Goal: Task Accomplishment & Management: Complete application form

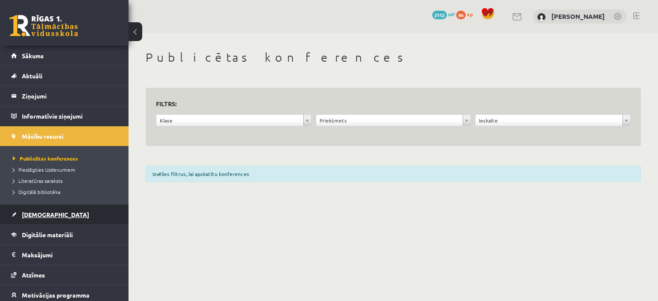
click at [33, 217] on link "[DEMOGRAPHIC_DATA]" at bounding box center [64, 215] width 107 height 20
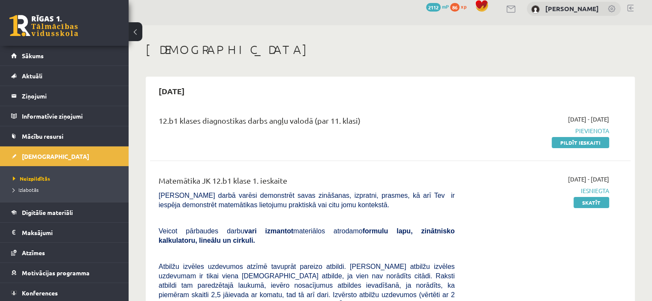
scroll to position [14, 0]
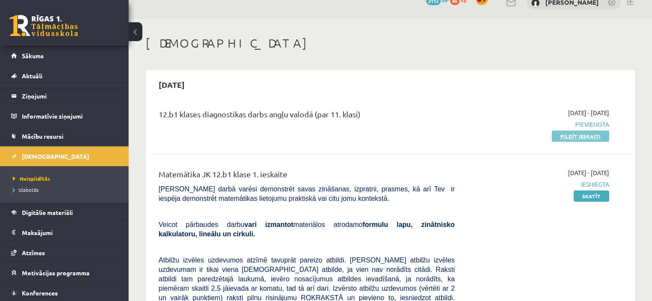
click at [570, 135] on link "Pildīt ieskaiti" at bounding box center [579, 136] width 57 height 11
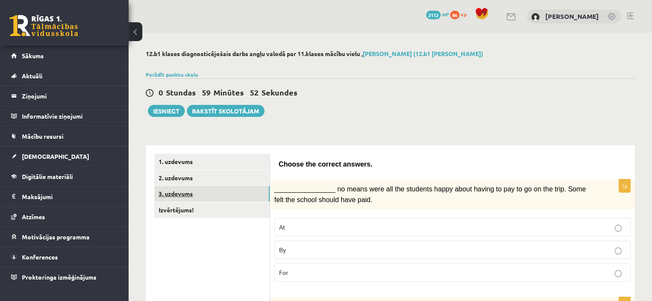
click at [195, 191] on link "3. uzdevums" at bounding box center [211, 194] width 115 height 16
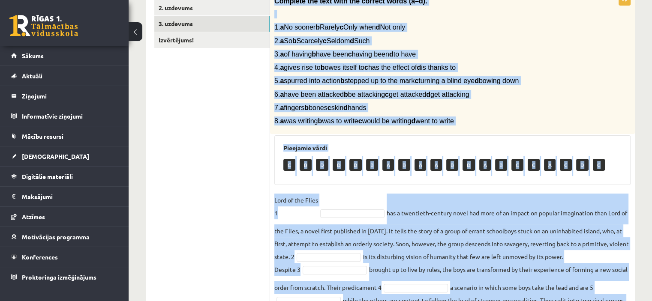
scroll to position [287, 0]
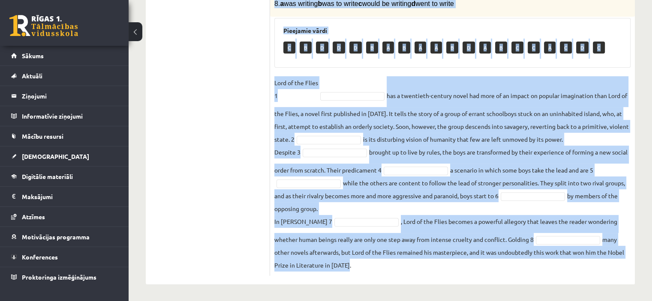
drag, startPoint x: 275, startPoint y: 58, endPoint x: 367, endPoint y: 270, distance: 231.7
click at [367, 270] on div "8p Complete the text with the correct words (a–d). 1. a No sooner b Rarely c On…" at bounding box center [452, 75] width 365 height 401
copy div "Loremips dol sita cons adi elitsed doeiu (t–i). 8. u La etdolo m Aliqua e Admi …"
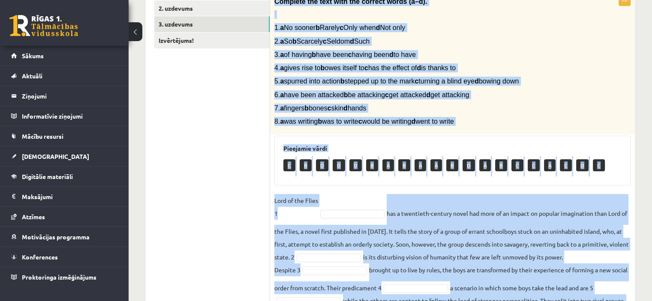
scroll to position [164, 0]
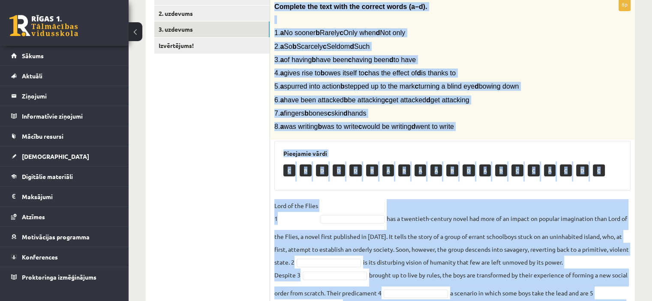
click at [559, 109] on p "7. a fingers b bones c skin d hands" at bounding box center [430, 113] width 313 height 9
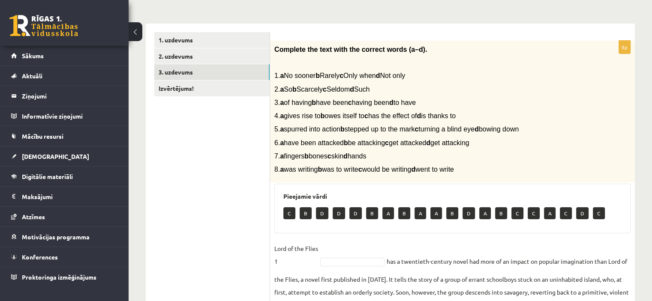
scroll to position [125, 0]
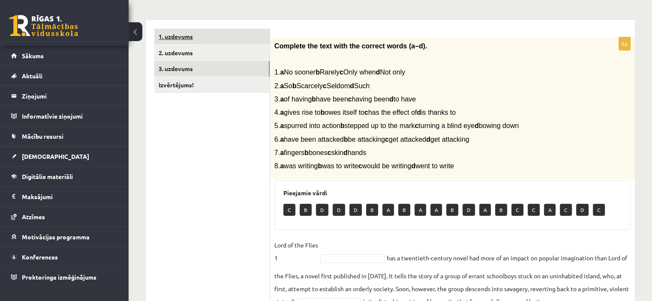
click at [235, 32] on link "1. uzdevums" at bounding box center [211, 37] width 115 height 16
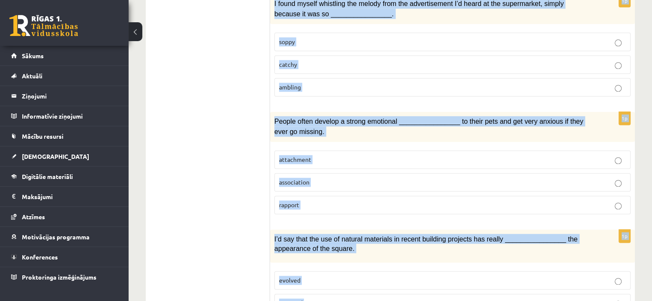
scroll to position [1318, 0]
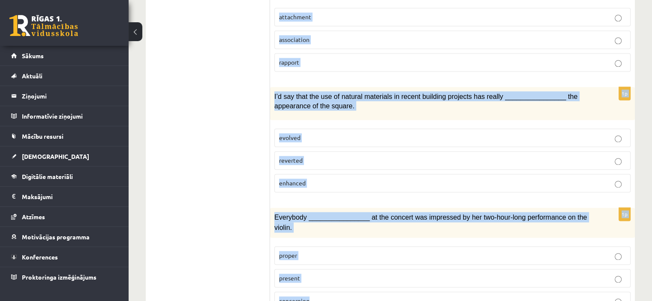
drag, startPoint x: 274, startPoint y: 163, endPoint x: 350, endPoint y: 258, distance: 121.6
copy form "Loremi dol sitamet consect. 0a ________________ el seddo eius tem inc utlabore …"
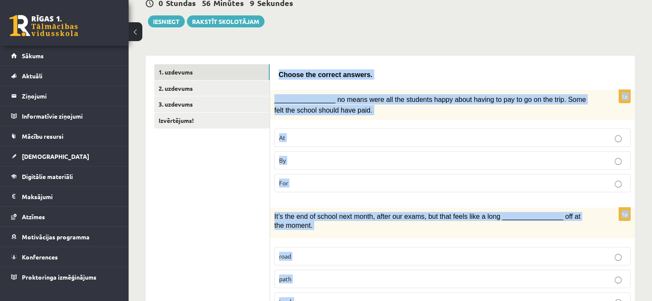
scroll to position [2, 0]
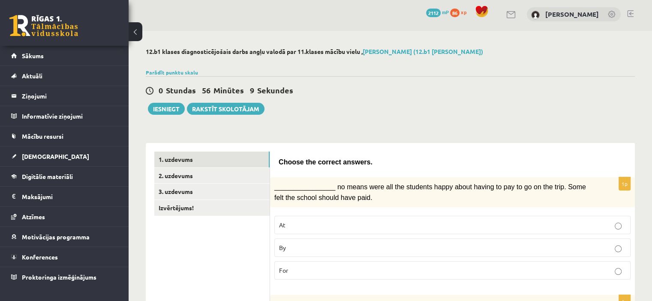
click at [358, 106] on div "0 Stundas 56 Minūtes 9 Sekundes Ieskaite saglabāta! Iesniegt Rakstīt skolotājam" at bounding box center [390, 95] width 489 height 39
click at [295, 243] on p "By" at bounding box center [452, 247] width 347 height 9
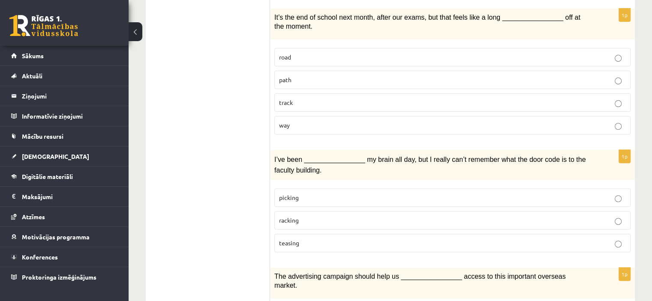
scroll to position [293, 0]
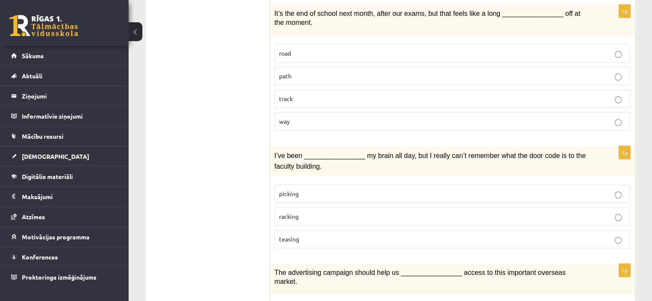
click at [290, 119] on p "way" at bounding box center [452, 121] width 347 height 9
click at [303, 212] on p "racking" at bounding box center [452, 216] width 347 height 9
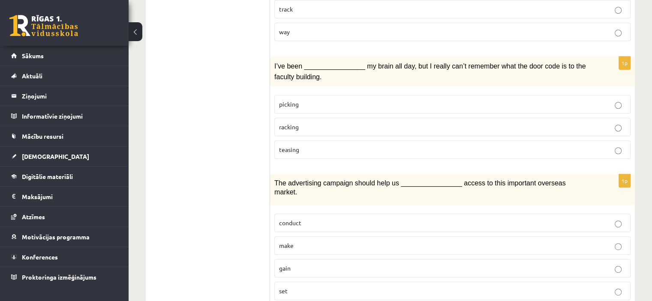
scroll to position [431, 0]
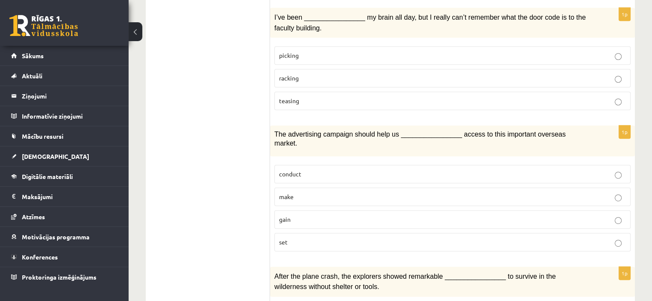
click at [314, 215] on p "gain" at bounding box center [452, 219] width 347 height 9
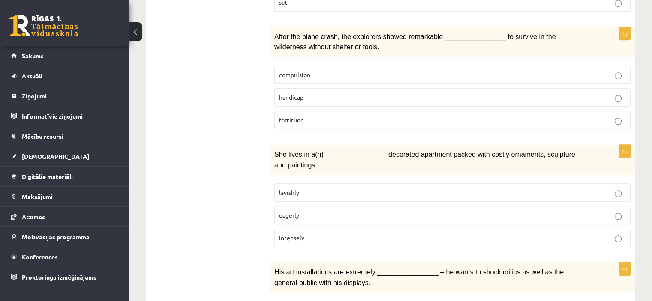
scroll to position [680, 0]
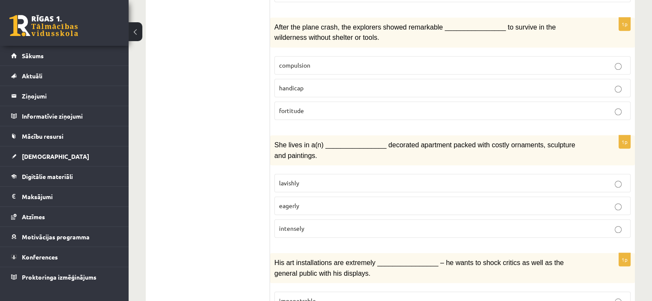
click at [327, 106] on p "fortitude" at bounding box center [452, 110] width 347 height 9
click at [291, 179] on span "lavishly" at bounding box center [289, 183] width 20 height 8
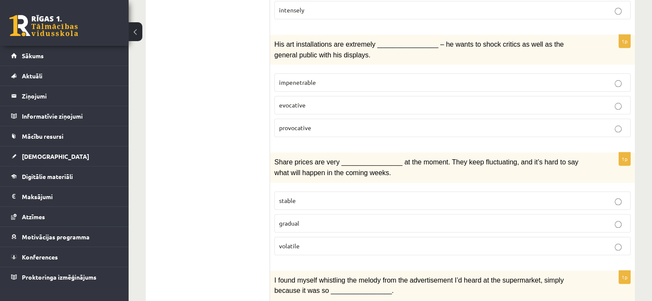
scroll to position [903, 0]
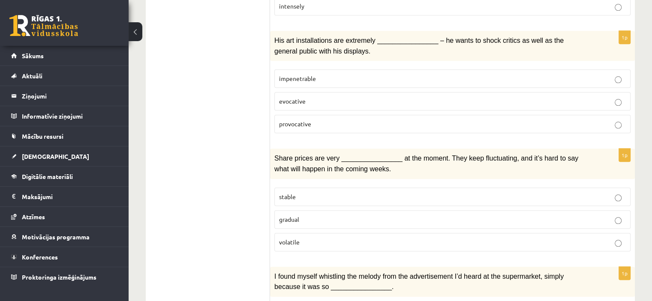
click at [314, 120] on p "provocative" at bounding box center [452, 124] width 347 height 9
click at [296, 238] on span "volatile" at bounding box center [289, 242] width 21 height 8
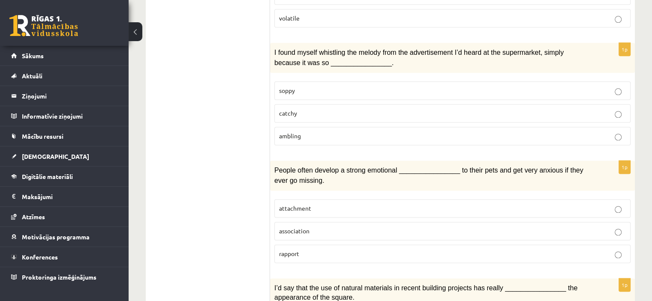
scroll to position [1133, 0]
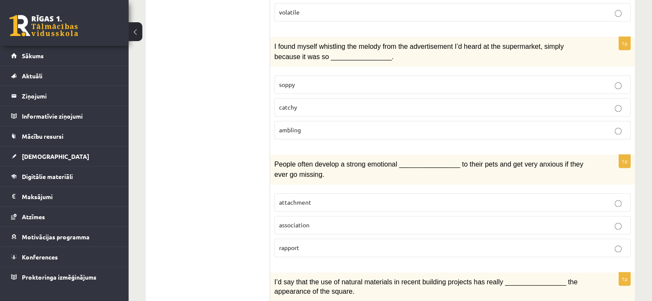
click at [298, 103] on p "catchy" at bounding box center [452, 107] width 347 height 9
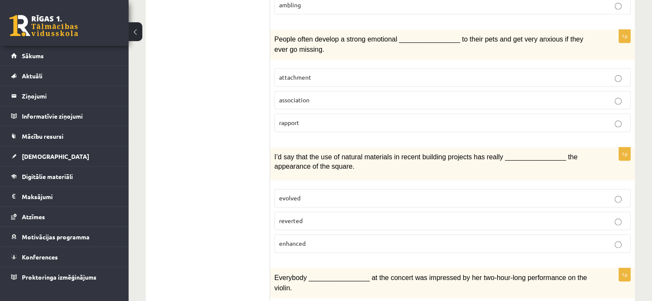
scroll to position [1261, 0]
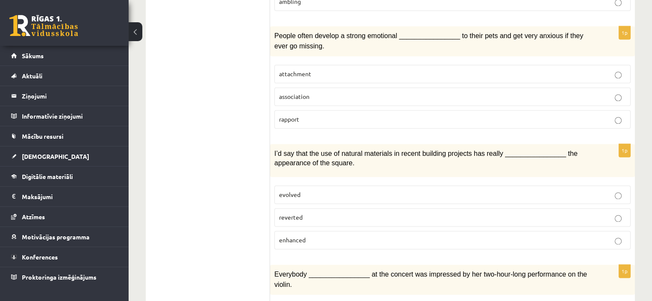
click at [312, 69] on p "attachment" at bounding box center [452, 73] width 347 height 9
click at [309, 236] on p "enhanced" at bounding box center [452, 240] width 347 height 9
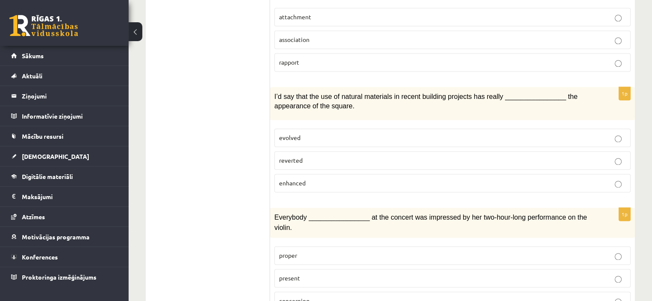
click at [303, 274] on p "present" at bounding box center [452, 278] width 347 height 9
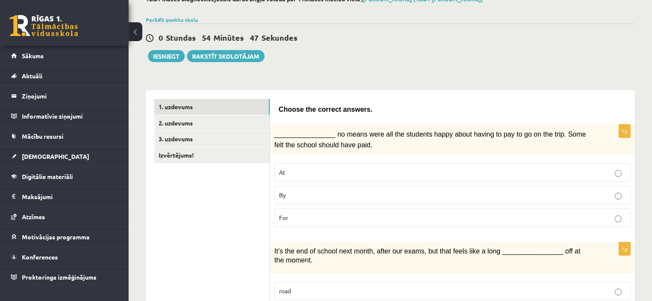
scroll to position [47, 0]
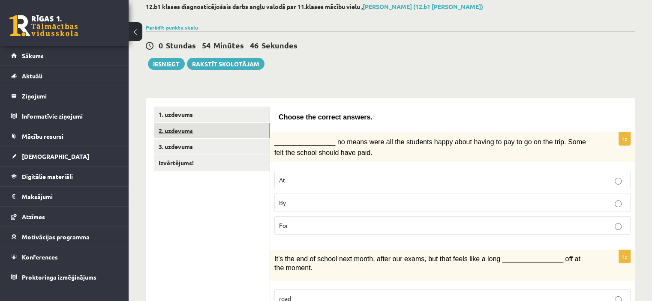
click at [233, 123] on link "2. uzdevums" at bounding box center [211, 131] width 115 height 16
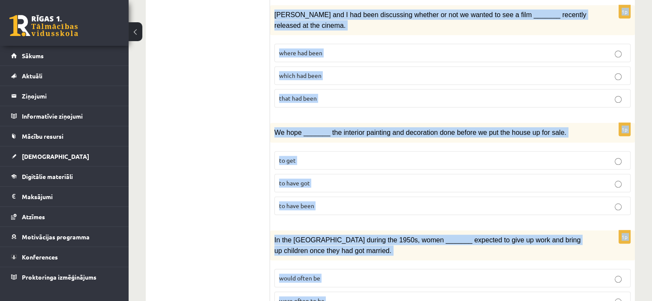
scroll to position [1003, 0]
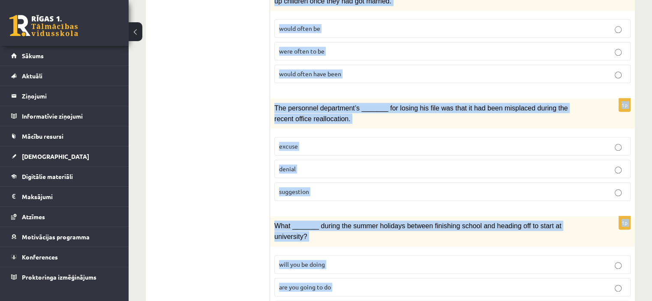
drag, startPoint x: 278, startPoint y: 117, endPoint x: 350, endPoint y: 258, distance: 158.4
copy form "Loremi dol sita cons adipis el sedd ei temporin utl etdolorem. 7a _______ eni a…"
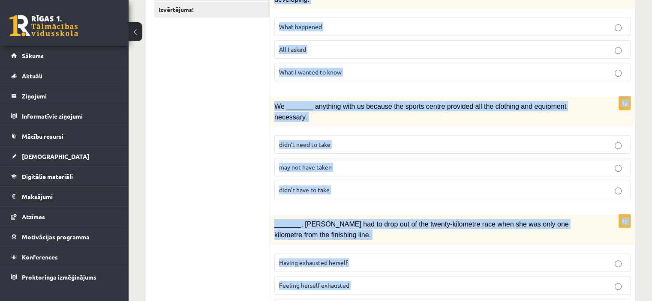
scroll to position [0, 0]
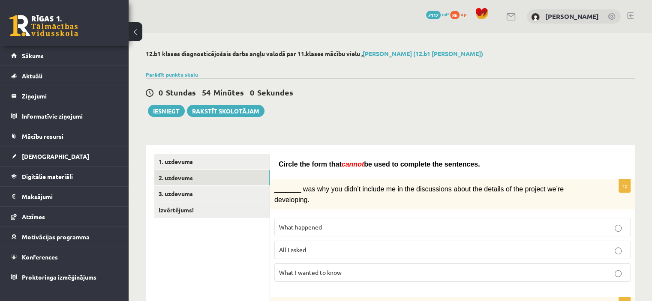
click at [316, 265] on label "What I wanted to know" at bounding box center [452, 272] width 356 height 18
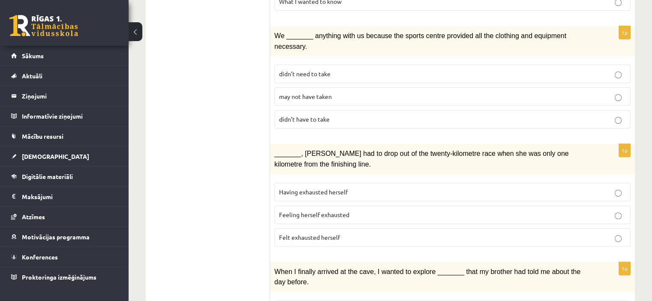
scroll to position [274, 0]
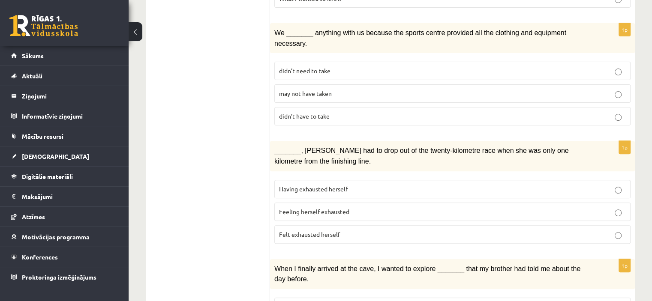
click at [334, 66] on p "didn’t need to take" at bounding box center [452, 70] width 347 height 9
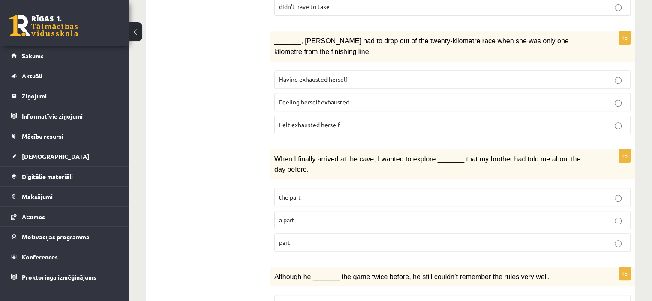
scroll to position [385, 0]
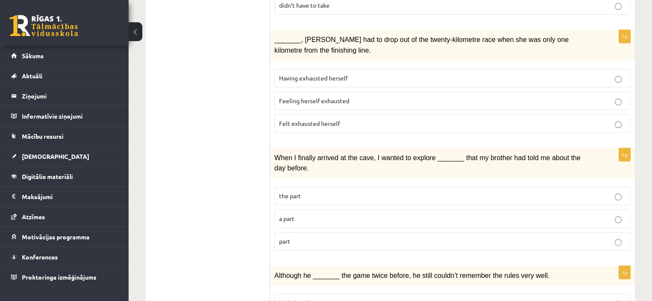
click at [345, 74] on span "Having exhausted herself" at bounding box center [313, 78] width 69 height 8
click at [319, 97] on span "Feeling herself exhausted" at bounding box center [314, 101] width 70 height 8
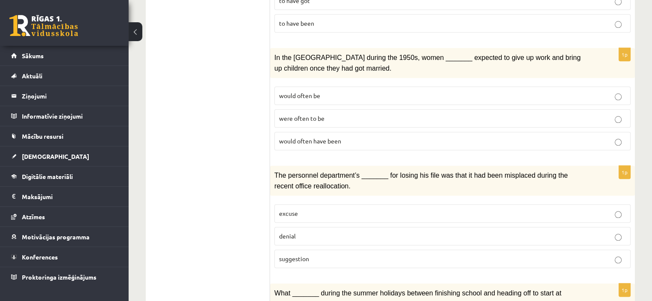
scroll to position [1003, 0]
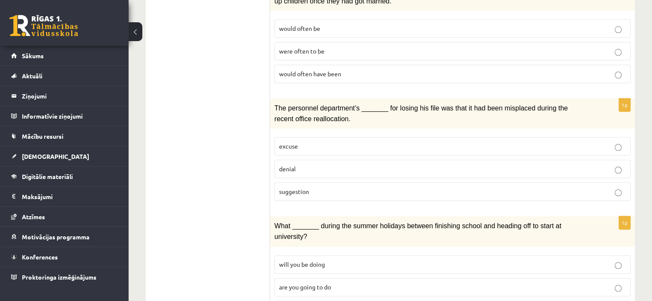
click at [337, 260] on p "will you be doing" at bounding box center [452, 264] width 347 height 9
click at [336, 283] on p "are you going to do" at bounding box center [452, 287] width 347 height 9
click at [321, 255] on label "will you be doing" at bounding box center [452, 264] width 356 height 18
click at [292, 165] on span "denial" at bounding box center [287, 169] width 17 height 8
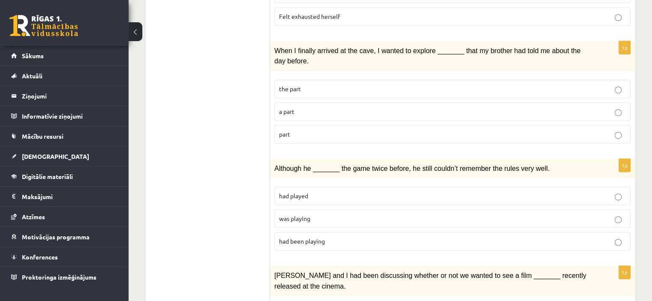
scroll to position [491, 0]
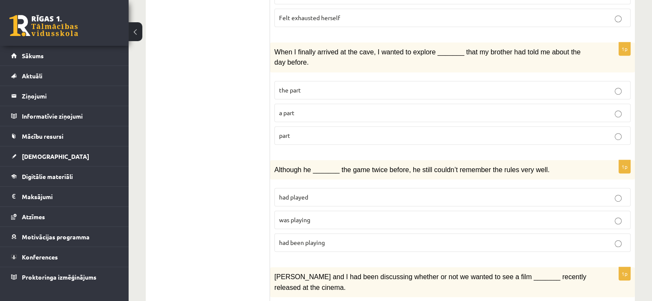
click at [308, 81] on label "the part" at bounding box center [452, 90] width 356 height 18
click at [309, 131] on p "part" at bounding box center [452, 135] width 347 height 9
click at [300, 104] on label "a part" at bounding box center [452, 113] width 356 height 18
click at [298, 188] on label "had played" at bounding box center [452, 197] width 356 height 18
click at [312, 233] on label "had been playing" at bounding box center [452, 242] width 356 height 18
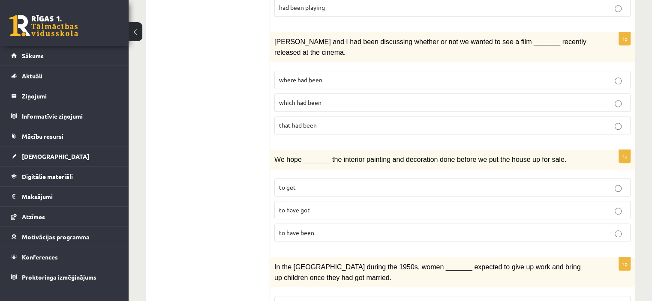
scroll to position [729, 0]
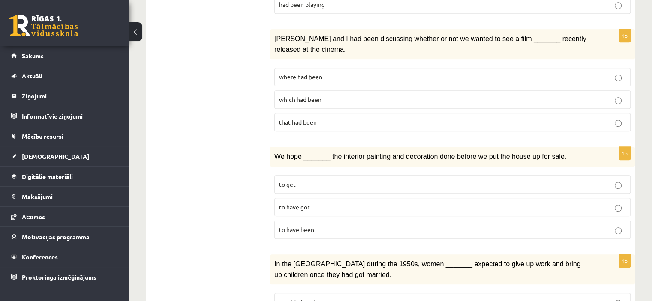
click at [338, 90] on label "which had been" at bounding box center [452, 99] width 356 height 18
click at [309, 185] on fieldset "to get to have got to have been" at bounding box center [452, 206] width 356 height 71
click at [309, 198] on label "to have got" at bounding box center [452, 207] width 356 height 18
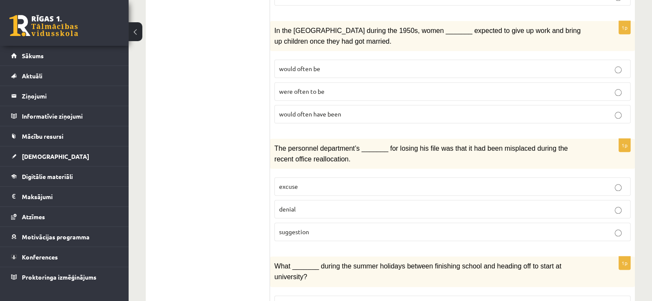
scroll to position [961, 0]
click at [299, 111] on p "would often have been" at bounding box center [452, 115] width 347 height 9
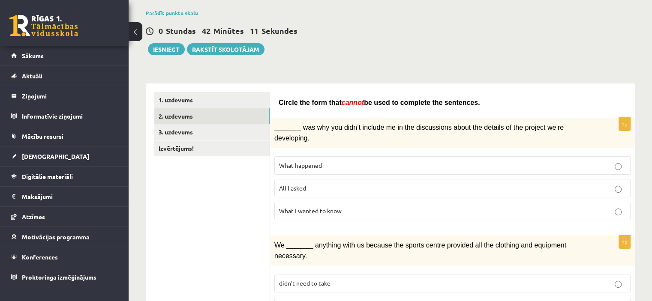
scroll to position [0, 0]
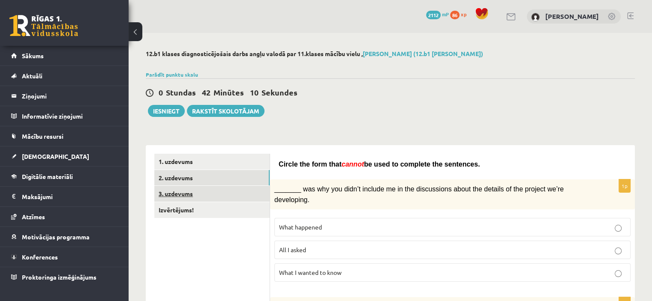
click at [214, 201] on link "3. uzdevums" at bounding box center [211, 194] width 115 height 16
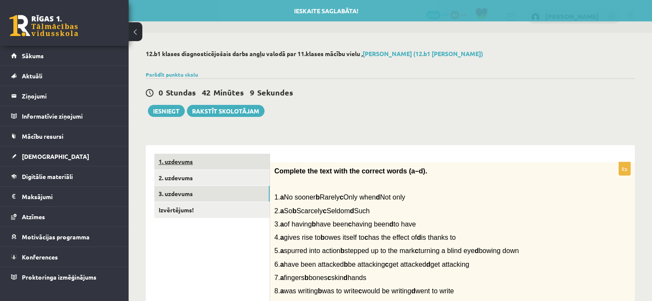
click at [209, 164] on link "1. uzdevums" at bounding box center [211, 162] width 115 height 16
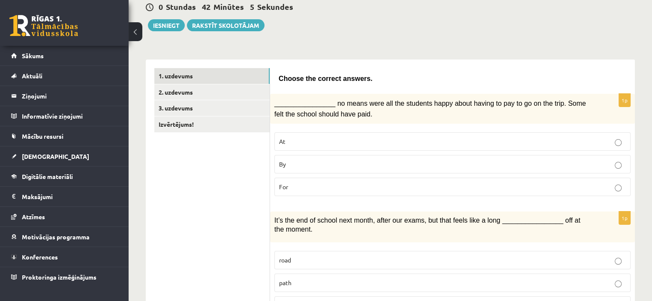
scroll to position [82, 0]
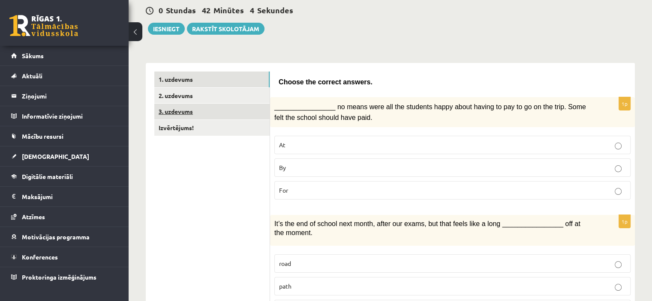
click at [206, 109] on link "3. uzdevums" at bounding box center [211, 112] width 115 height 16
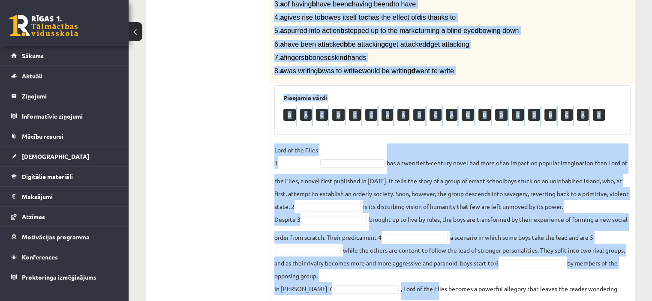
scroll to position [287, 0]
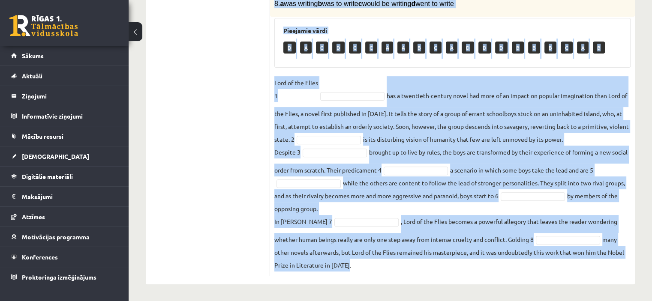
drag, startPoint x: 275, startPoint y: 97, endPoint x: 392, endPoint y: 272, distance: 209.8
click at [392, 272] on div "8p Complete the text with the correct words (a–d). 1. a No sooner b Rarely c On…" at bounding box center [452, 75] width 365 height 401
copy div "Loremips dol sita cons adi elitsed doeiu (t–i). 1. u La etdolo m Aliqua e Admi …"
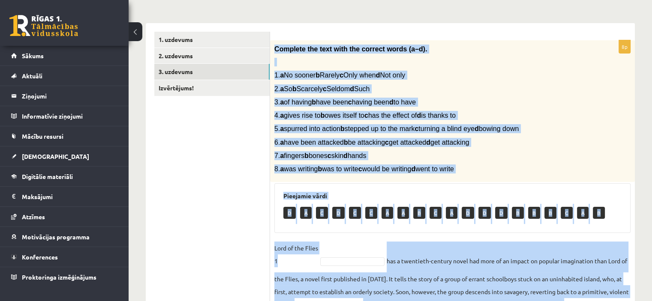
scroll to position [118, 0]
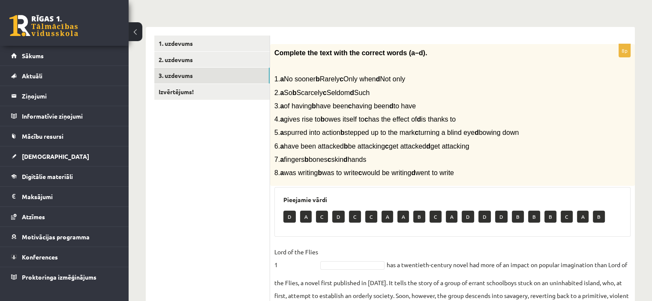
click at [247, 161] on ul "1. uzdevums 2. uzdevums 3. uzdevums Izvērtējums!" at bounding box center [212, 241] width 116 height 410
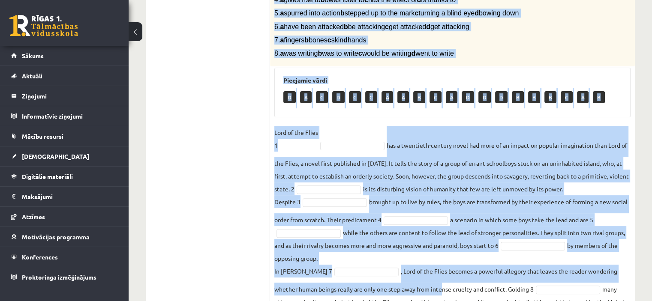
scroll to position [287, 0]
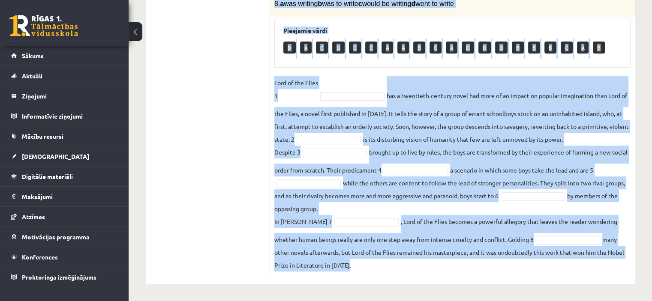
drag, startPoint x: 274, startPoint y: 53, endPoint x: 359, endPoint y: 268, distance: 231.0
click at [359, 268] on div "8p Complete the text with the correct words (a–d). 1. a No sooner b Rarely c On…" at bounding box center [452, 75] width 365 height 401
copy div "Loremips dol sita cons adi elitsed doeiu (t–i). 1. u La etdolo m Aliqua e Admi …"
click at [359, 268] on fieldset "Lord of the Flies 1 has a twentieth-century novel had more of an impact on popu…" at bounding box center [452, 173] width 356 height 195
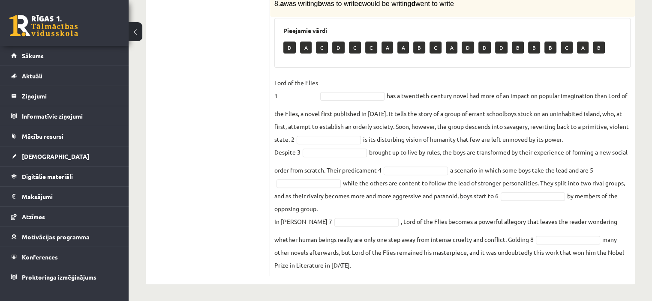
click at [645, 222] on div "12.b1 klases diagnosticējošais darbs angļu valodā par 11.klases mācību vielu , …" at bounding box center [390, 24] width 523 height 556
click at [320, 147] on fieldset "Lord of the Flies 1 B * has a twentieth-century novel had more of an impact on …" at bounding box center [452, 173] width 356 height 195
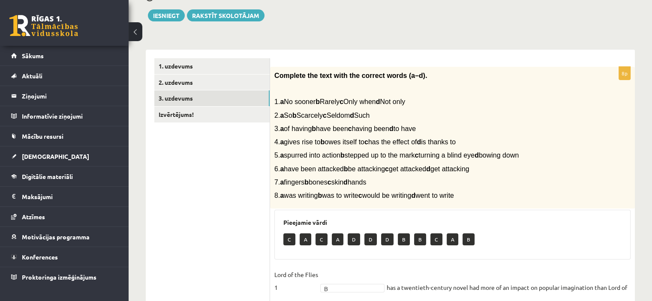
scroll to position [95, 0]
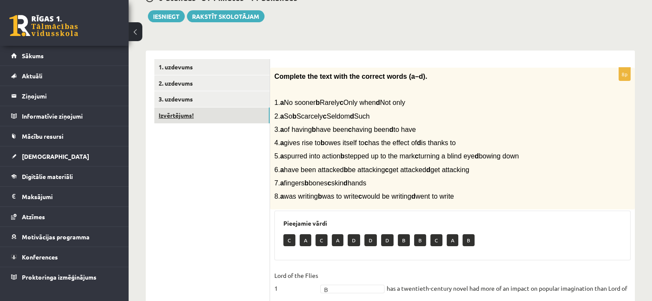
click at [188, 114] on link "Izvērtējums!" at bounding box center [211, 116] width 115 height 16
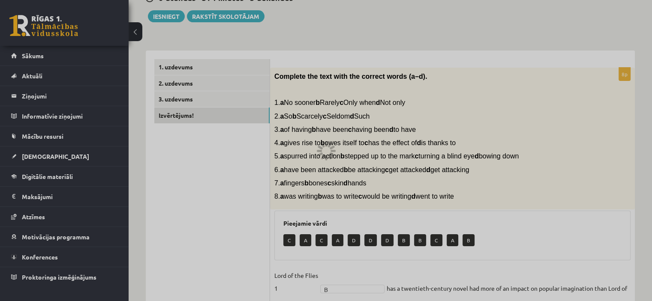
click at [425, 81] on div at bounding box center [326, 150] width 652 height 301
drag, startPoint x: 215, startPoint y: 62, endPoint x: 174, endPoint y: 59, distance: 40.8
click at [174, 59] on div at bounding box center [326, 150] width 652 height 301
click at [180, 71] on div at bounding box center [326, 150] width 652 height 301
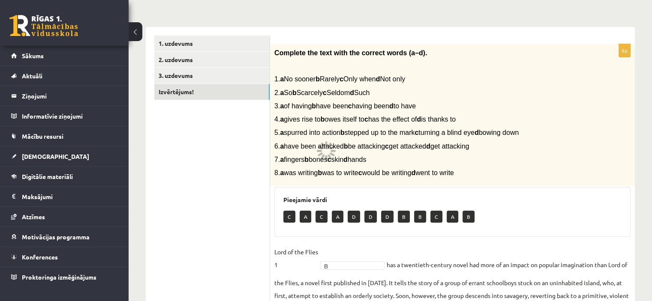
scroll to position [117, 0]
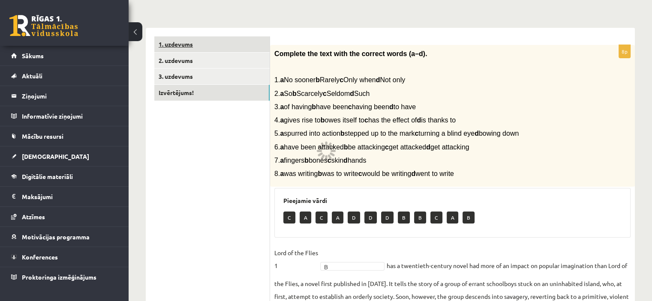
click at [194, 37] on link "1. uzdevums" at bounding box center [211, 44] width 115 height 16
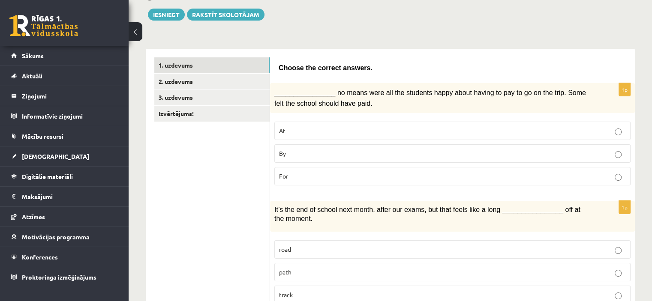
scroll to position [67, 0]
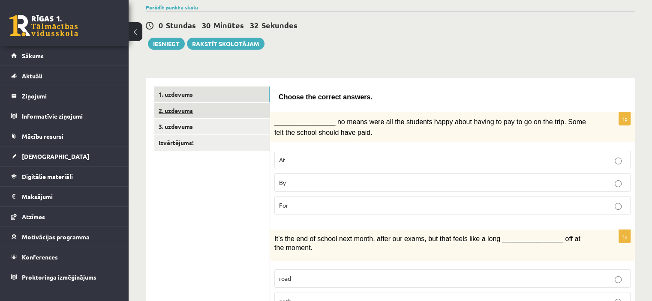
click at [234, 104] on link "2. uzdevums" at bounding box center [211, 111] width 115 height 16
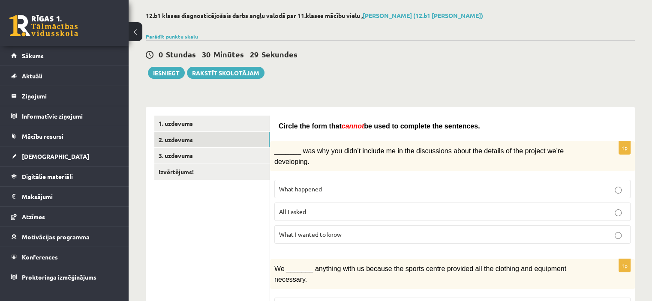
scroll to position [41, 0]
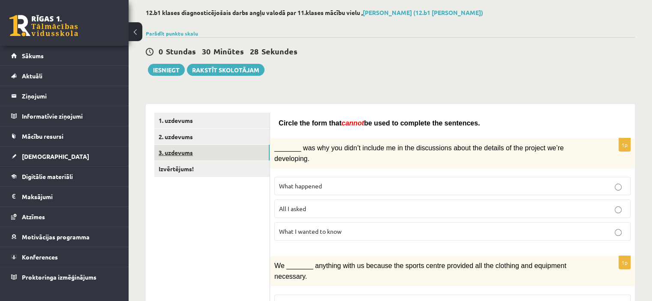
click at [202, 156] on link "3. uzdevums" at bounding box center [211, 153] width 115 height 16
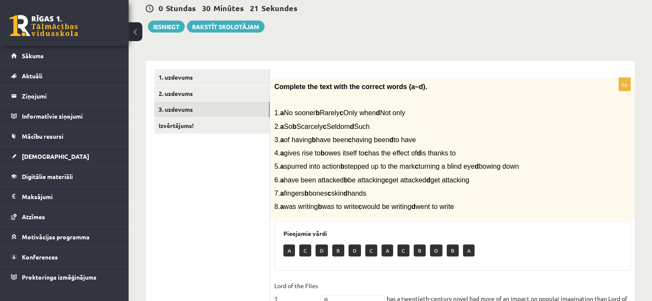
scroll to position [83, 0]
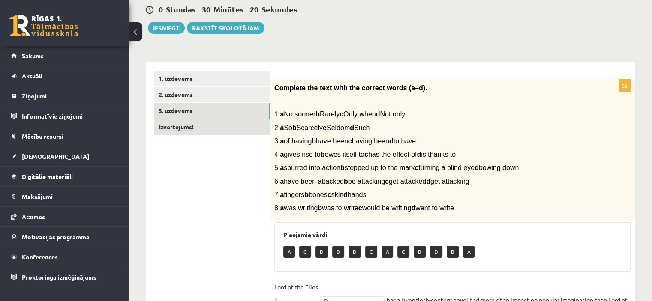
click at [209, 132] on link "Izvērtējums!" at bounding box center [211, 127] width 115 height 16
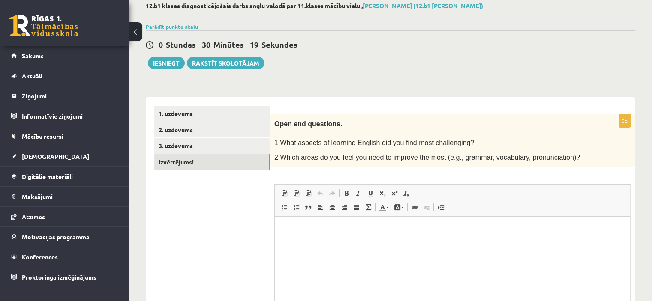
scroll to position [0, 0]
click at [318, 227] on p "Bagātinātā teksta redaktors, wiswyg-editor-user-answer-47024819110020" at bounding box center [452, 229] width 338 height 9
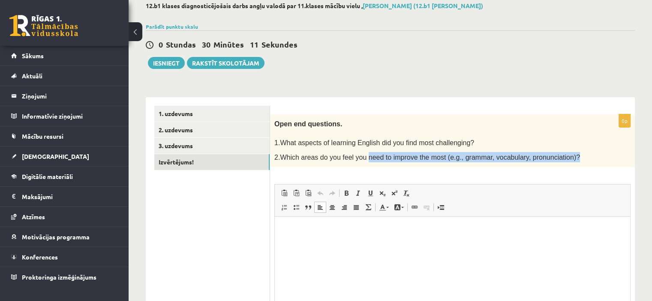
drag, startPoint x: 554, startPoint y: 155, endPoint x: 359, endPoint y: 154, distance: 194.9
click at [359, 154] on p "2.Which areas do you feel you need to improve the most (e.g., grammar, vocabula…" at bounding box center [430, 157] width 313 height 10
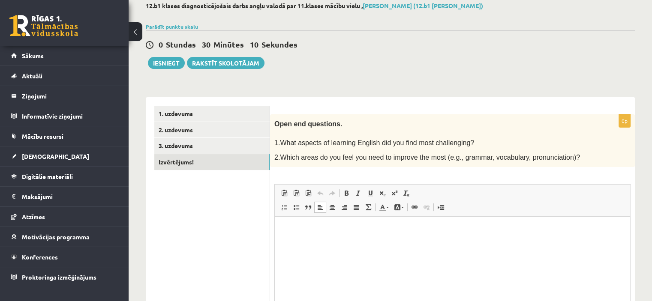
click at [406, 125] on p "Open end questions." at bounding box center [430, 124] width 313 height 10
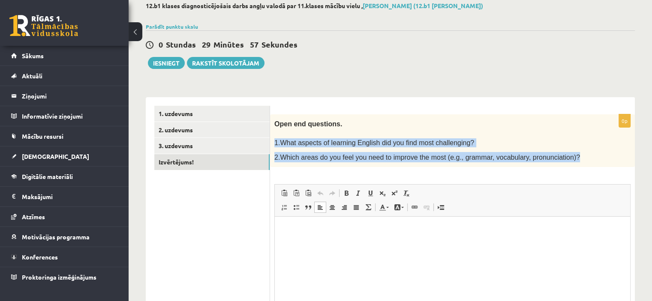
drag, startPoint x: 273, startPoint y: 140, endPoint x: 562, endPoint y: 160, distance: 289.4
click at [562, 160] on div "Open end questions. 1.What aspects of learning English did you find most challe…" at bounding box center [452, 140] width 365 height 53
copy div "1.What aspects of learning English did you find most challenging? 2.Which areas…"
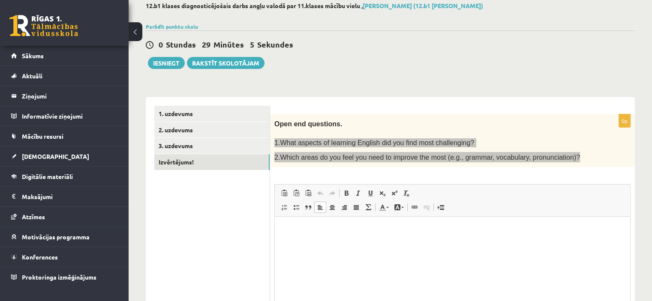
click at [300, 228] on p "Bagātinātā teksta redaktors, wiswyg-editor-user-answer-47024819110020" at bounding box center [452, 229] width 338 height 9
click at [300, 230] on p "Bagātinātā teksta redaktors, wiswyg-editor-user-answer-47024819110020" at bounding box center [452, 229] width 338 height 9
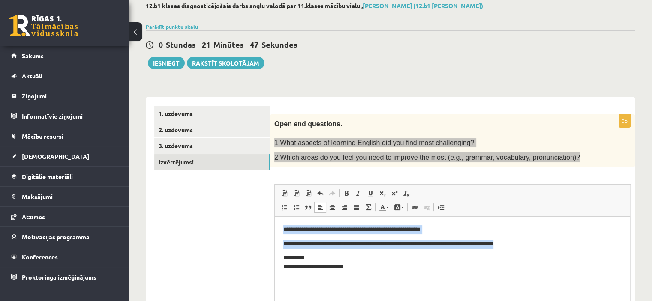
drag, startPoint x: 538, startPoint y: 246, endPoint x: 549, endPoint y: 439, distance: 193.0
click at [275, 224] on html "**********" at bounding box center [452, 249] width 355 height 64
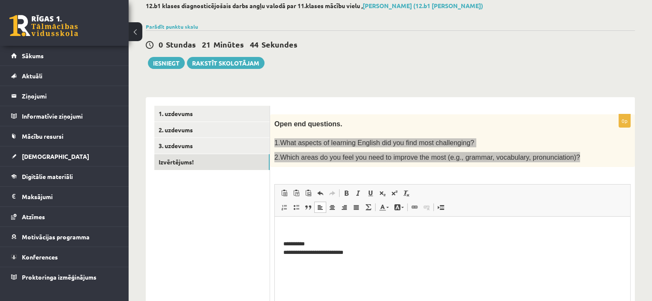
click at [280, 245] on html "**********" at bounding box center [452, 241] width 355 height 49
click at [372, 244] on html "**********" at bounding box center [452, 234] width 355 height 35
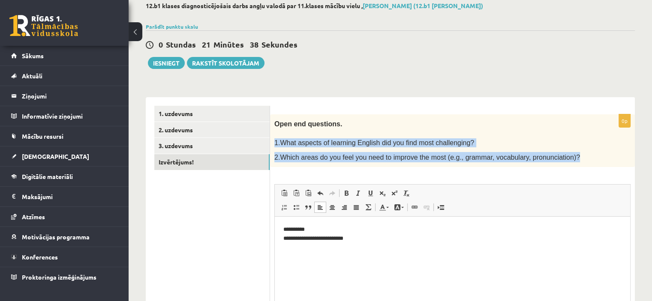
click at [416, 162] on div "Open end questions. 1.What aspects of learning English did you find most challe…" at bounding box center [452, 140] width 365 height 53
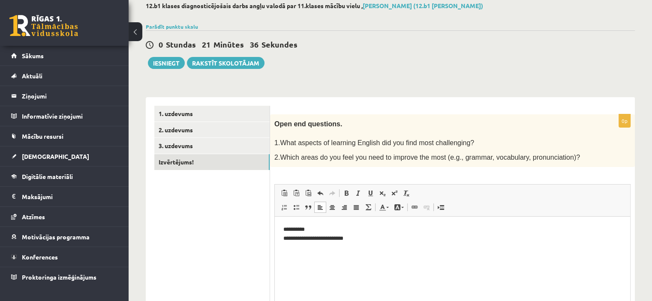
click at [358, 241] on p "**********" at bounding box center [452, 234] width 338 height 18
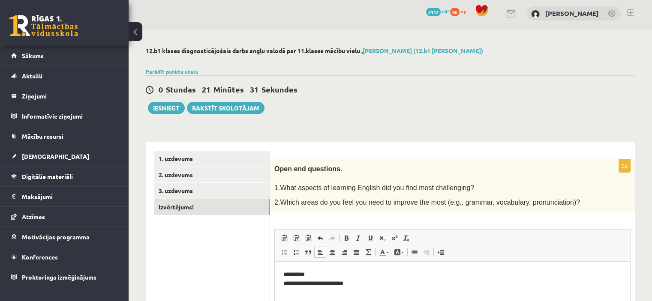
scroll to position [2, 0]
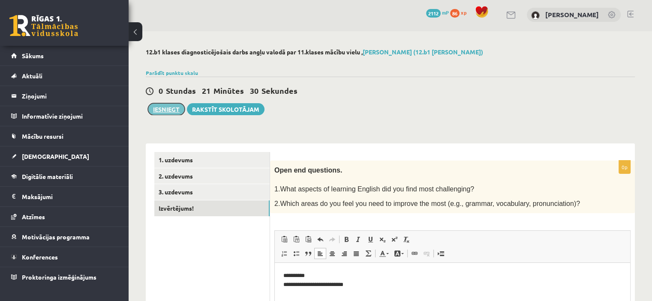
click at [172, 107] on button "Iesniegt" at bounding box center [166, 109] width 37 height 12
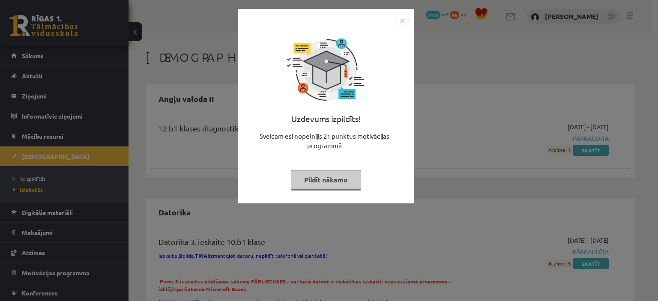
click at [325, 181] on button "Pildīt nākamo" at bounding box center [326, 180] width 70 height 20
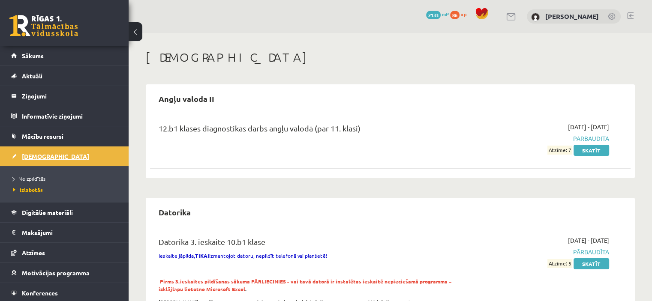
click at [38, 154] on span "[DEMOGRAPHIC_DATA]" at bounding box center [55, 156] width 67 height 8
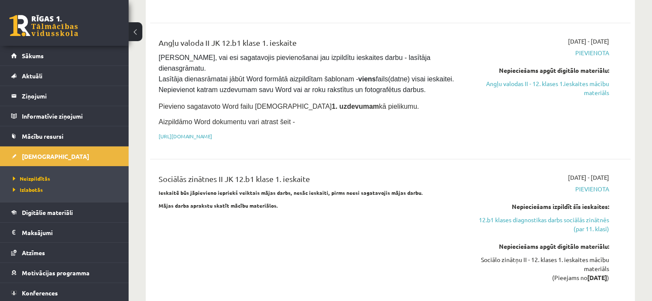
scroll to position [525, 0]
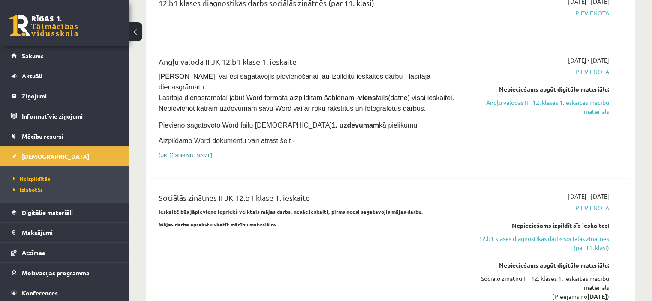
click at [212, 152] on link "https://drive.google.com/drive/folders/1IHE_ip15KOAbO2Se1NDGwZ2e__vlzPUf?usp=sh…" at bounding box center [185, 155] width 54 height 7
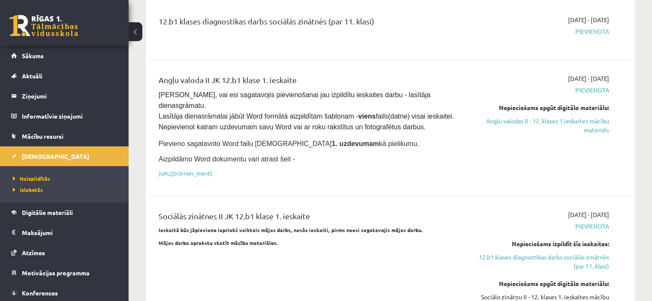
scroll to position [494, 0]
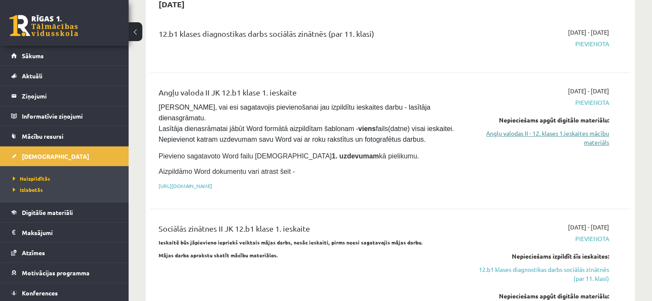
click at [594, 129] on link "Angļu valodas II - 12. klases 1.ieskaites mācību materiāls" at bounding box center [537, 138] width 141 height 18
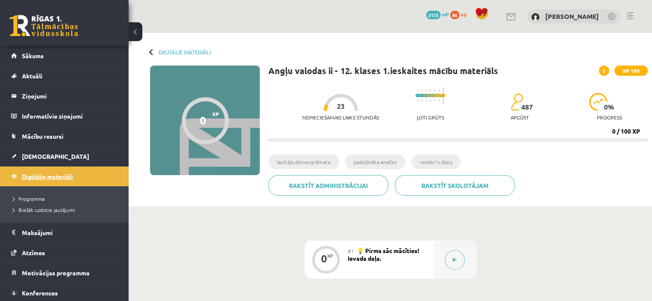
click at [44, 176] on span "Digitālie materiāli" at bounding box center [47, 177] width 51 height 8
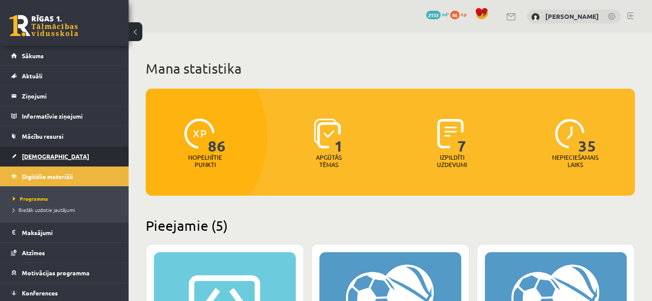
click at [35, 155] on span "[DEMOGRAPHIC_DATA]" at bounding box center [55, 156] width 67 height 8
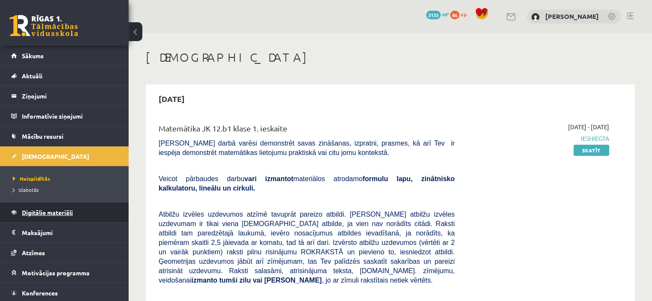
click at [51, 212] on span "Digitālie materiāli" at bounding box center [47, 213] width 51 height 8
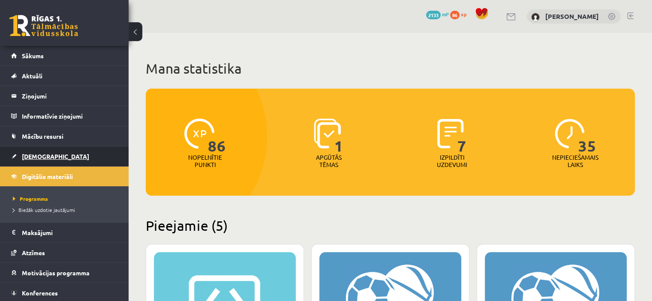
click at [67, 149] on link "[DEMOGRAPHIC_DATA]" at bounding box center [64, 157] width 107 height 20
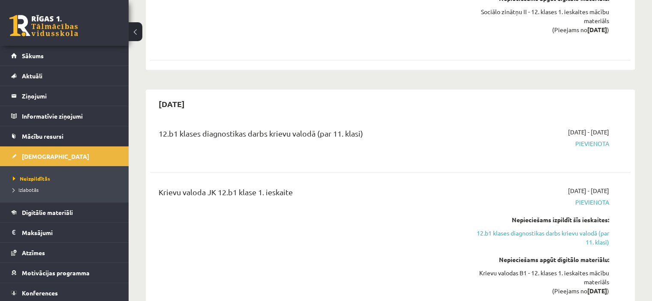
scroll to position [785, 0]
